Goal: Task Accomplishment & Management: Use online tool/utility

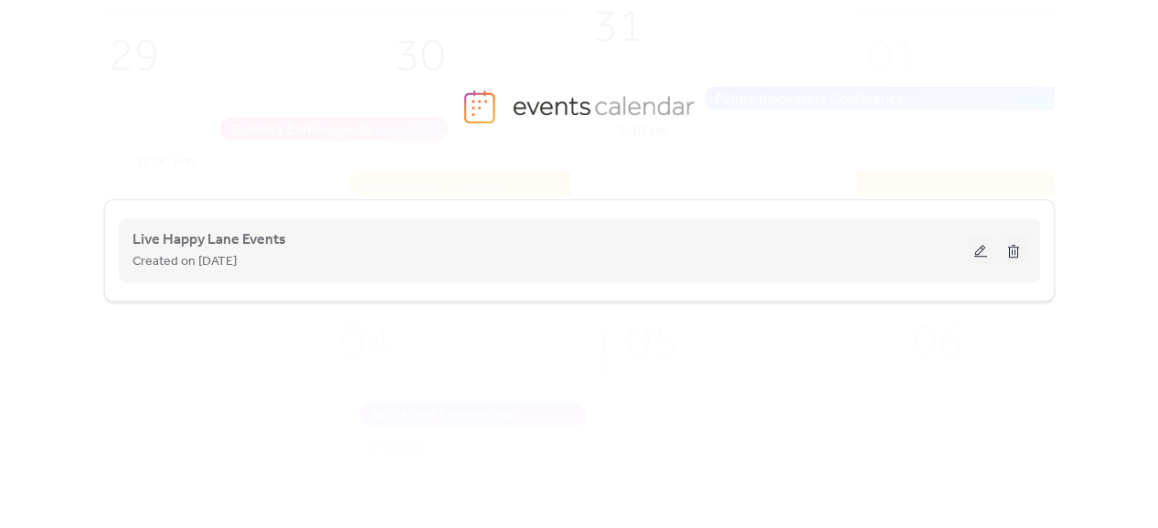
click at [603, 230] on div "Live Happy Lane Events Created on [DATE]" at bounding box center [549, 250] width 835 height 44
click at [970, 255] on button at bounding box center [981, 250] width 26 height 27
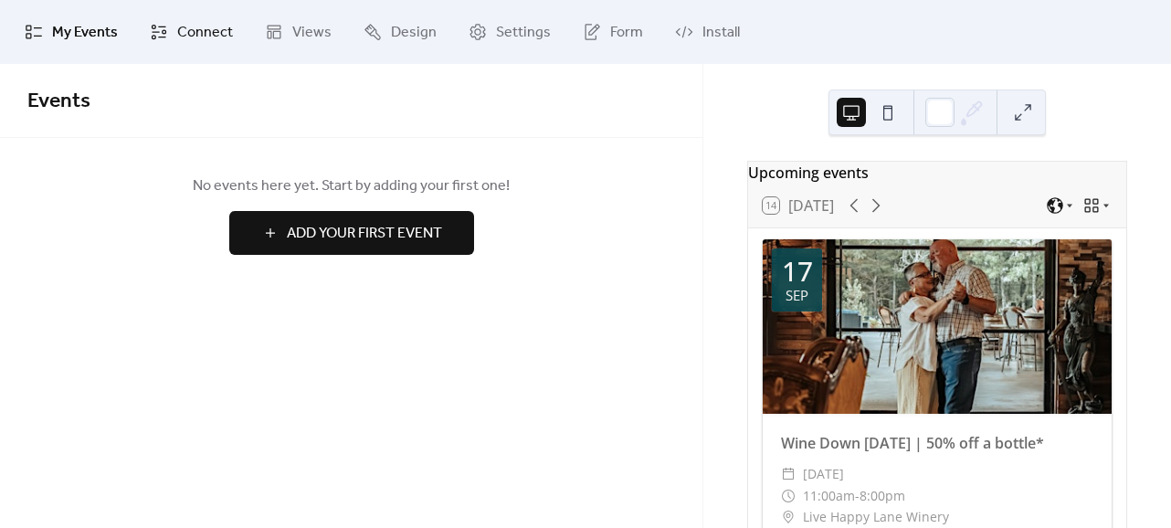
click at [215, 44] on span "Connect" at bounding box center [205, 33] width 56 height 22
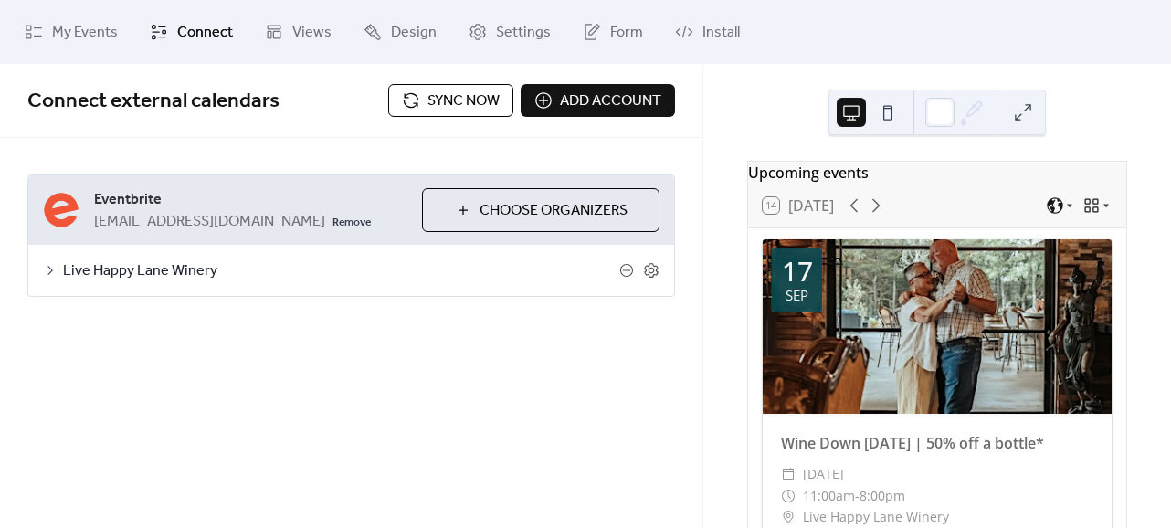
click at [438, 102] on span "Sync now" at bounding box center [464, 101] width 72 height 22
click at [457, 105] on span "Sync now" at bounding box center [464, 101] width 72 height 22
